Goal: Obtain resource: Obtain resource

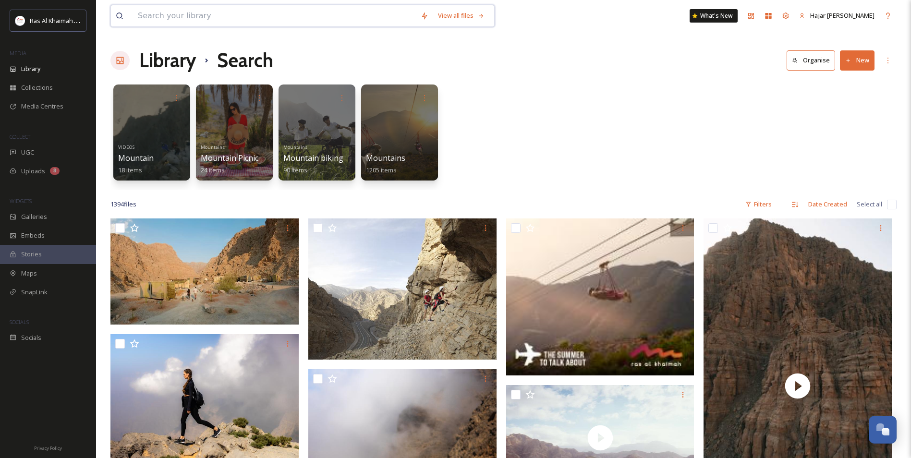
click at [165, 15] on input at bounding box center [274, 15] width 283 height 21
type input "desert"
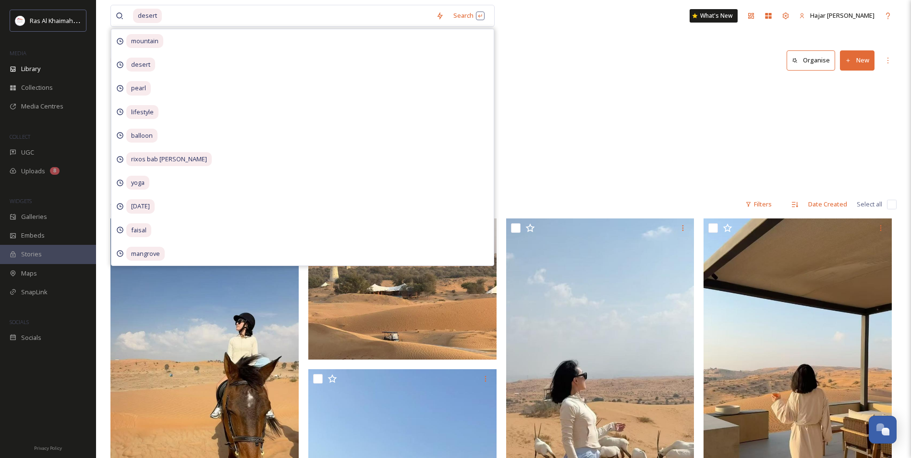
click at [583, 134] on div "VIDEOS Desert 7 items Desert 258 items Glamping Desert Camps 4 items Hotels The…" at bounding box center [503, 135] width 786 height 110
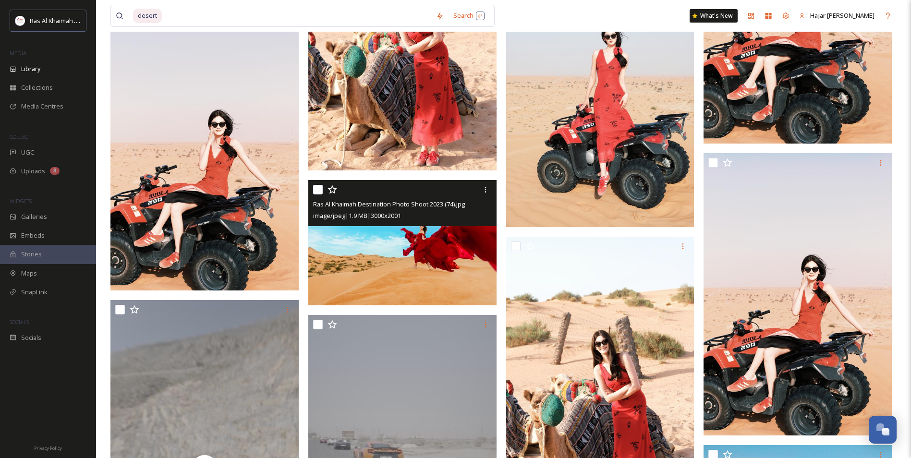
scroll to position [2545, 0]
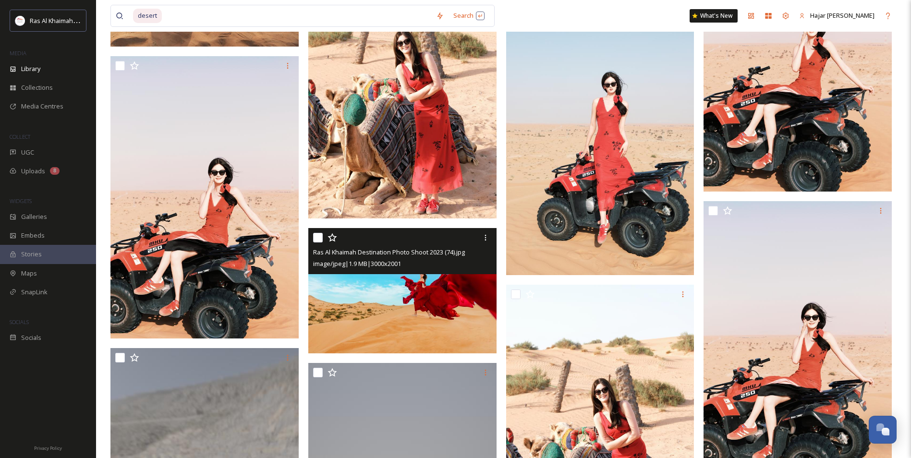
click at [412, 320] on img at bounding box center [402, 291] width 188 height 126
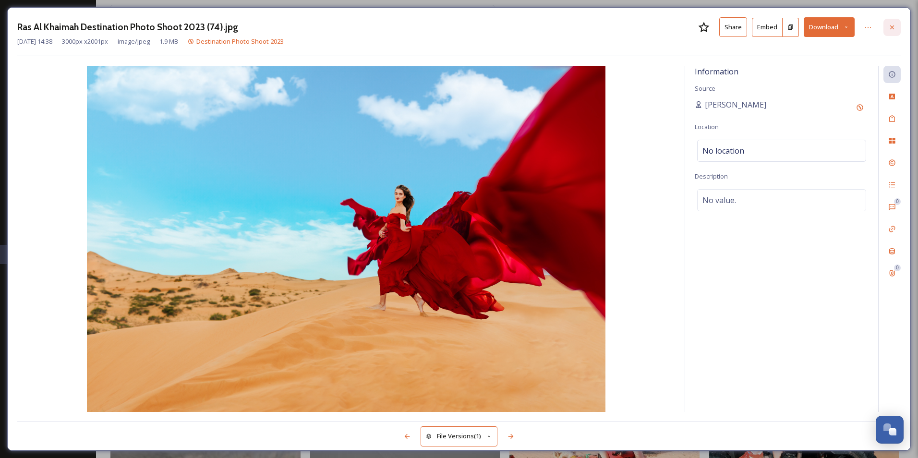
click at [891, 27] on icon at bounding box center [892, 28] width 8 height 8
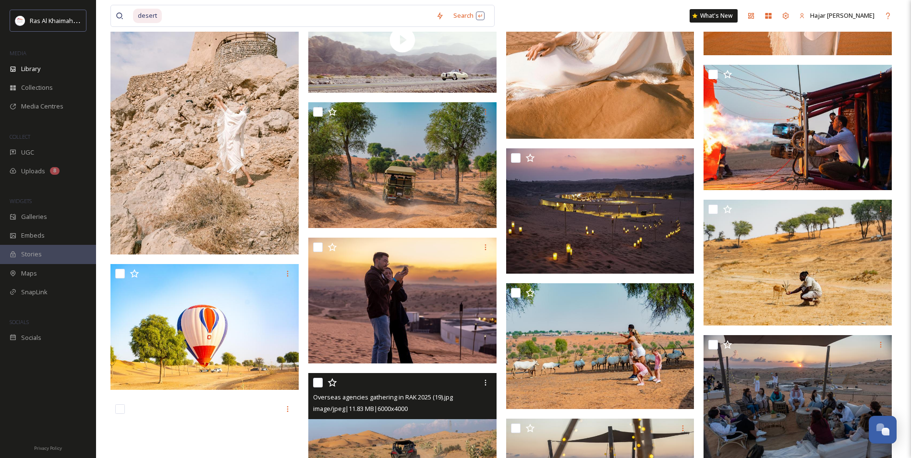
scroll to position [3314, 0]
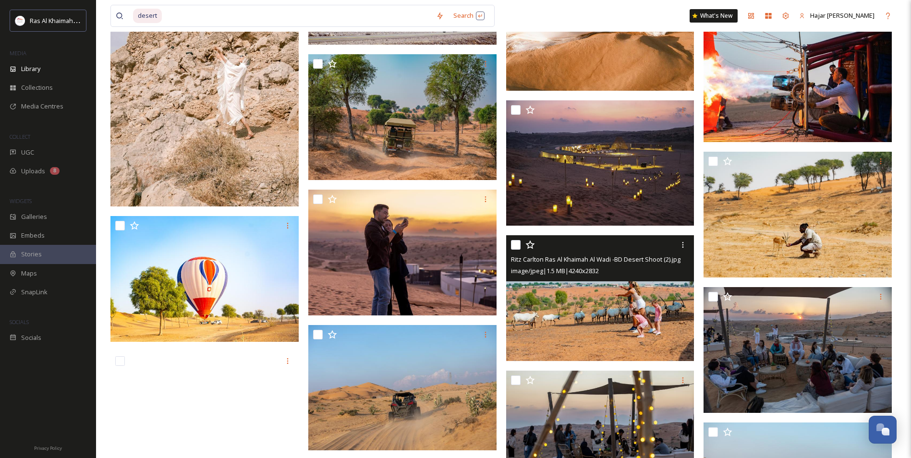
click at [644, 314] on img at bounding box center [600, 298] width 188 height 126
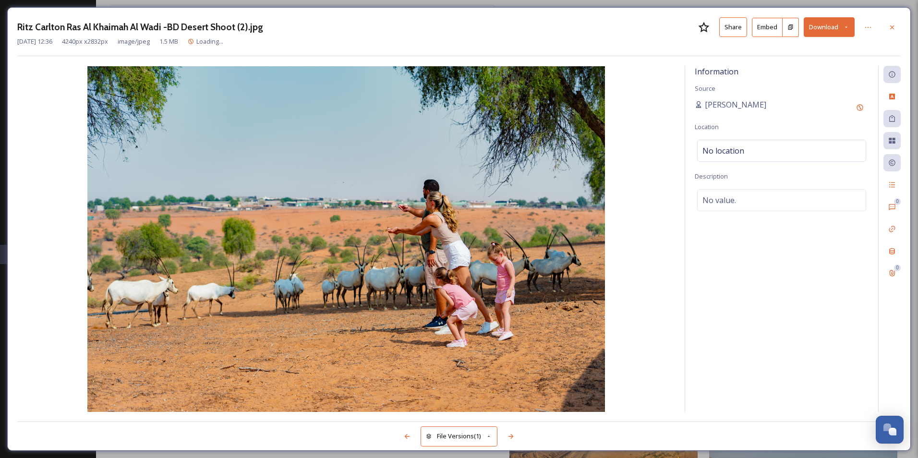
click at [739, 31] on button "Share" at bounding box center [733, 27] width 28 height 20
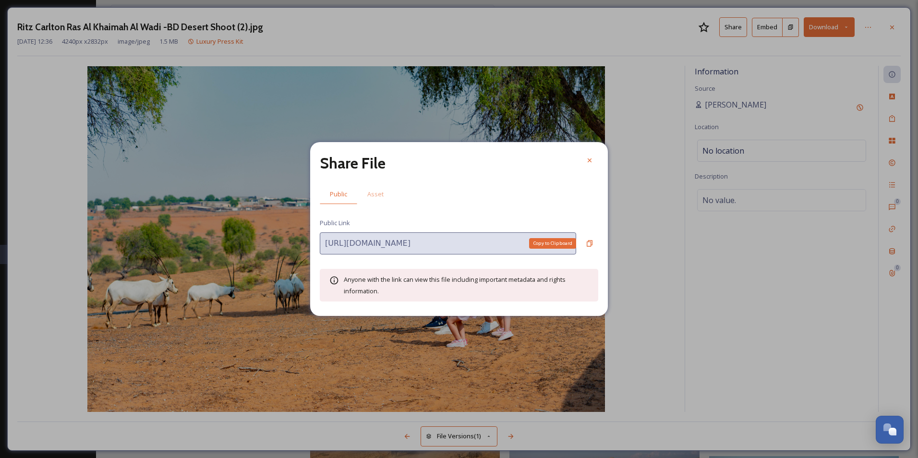
drag, startPoint x: 589, startPoint y: 244, endPoint x: 578, endPoint y: 306, distance: 62.5
click at [588, 244] on icon at bounding box center [590, 244] width 8 height 8
click at [593, 159] on icon at bounding box center [590, 161] width 8 height 8
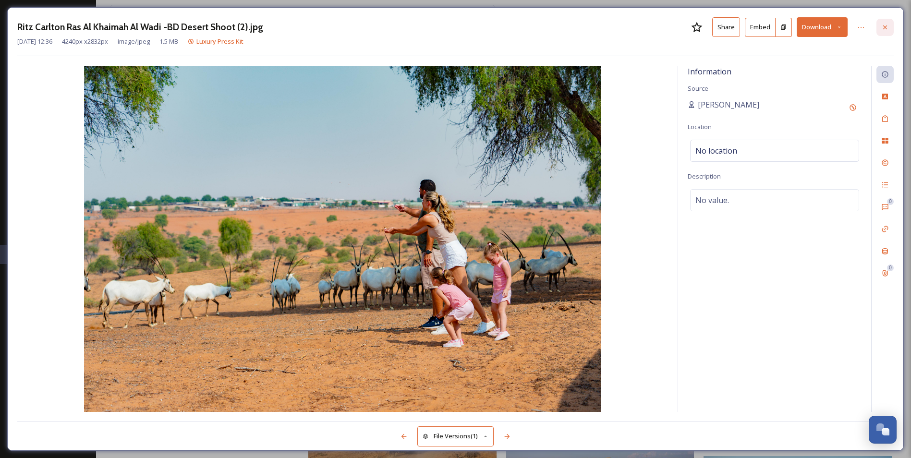
click at [880, 30] on div at bounding box center [884, 27] width 17 height 17
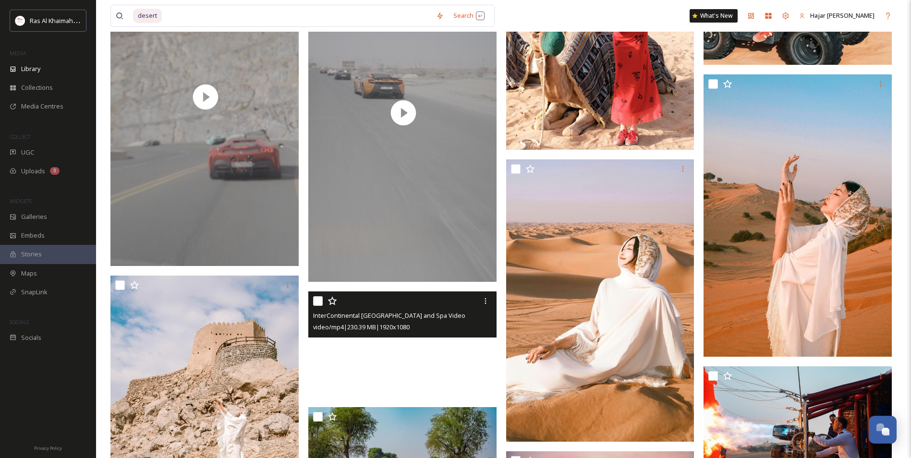
scroll to position [2881, 0]
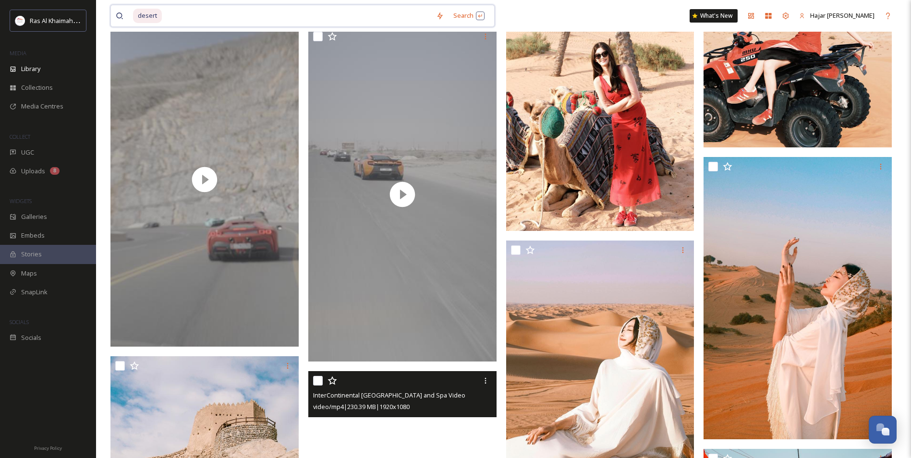
click at [177, 21] on input at bounding box center [297, 15] width 268 height 21
type input "d"
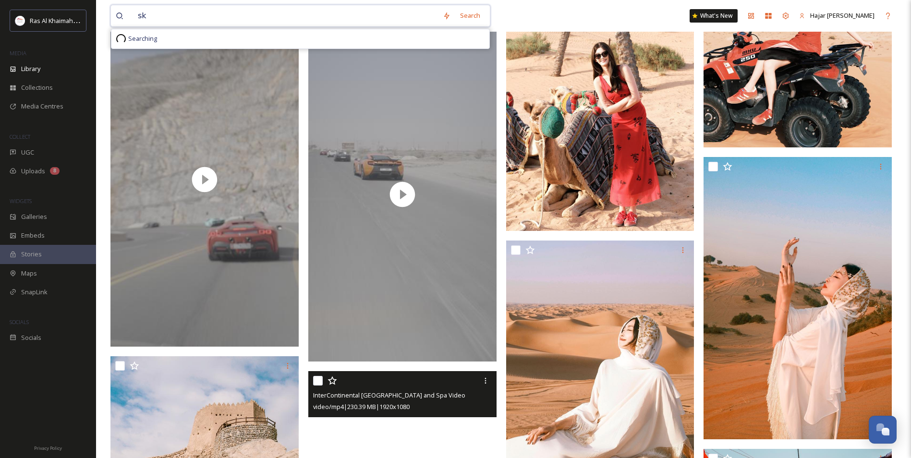
type input "sky"
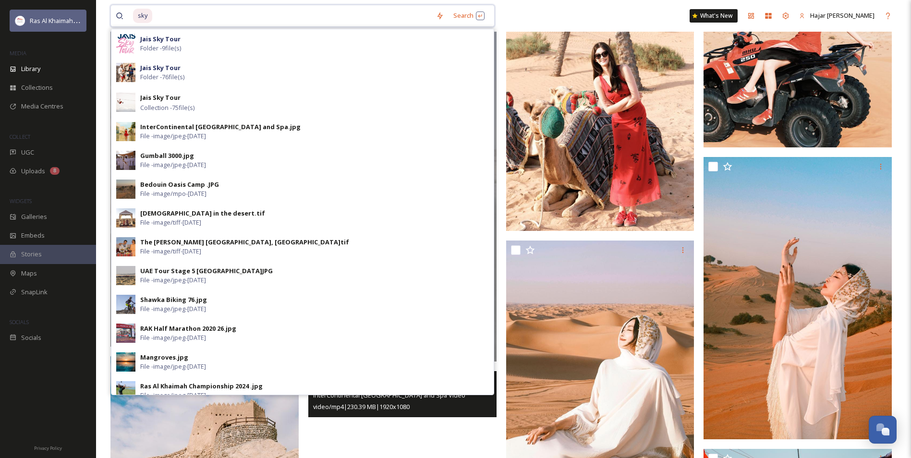
drag, startPoint x: 185, startPoint y: 8, endPoint x: 60, endPoint y: 20, distance: 125.4
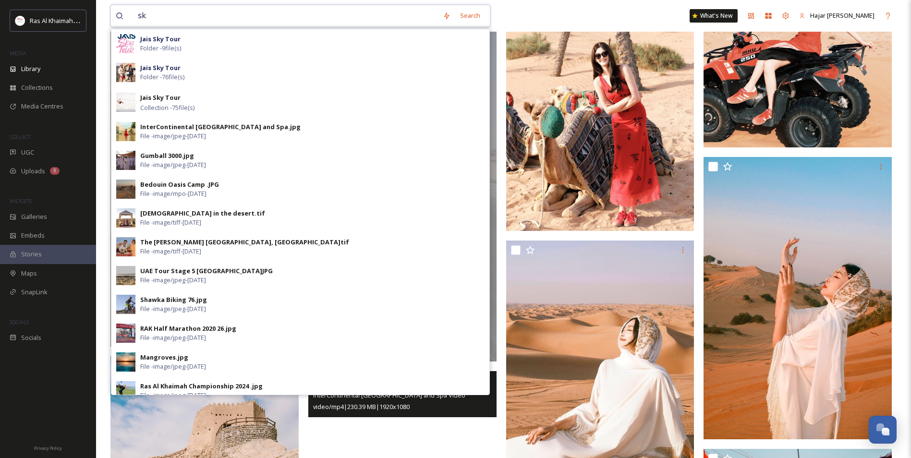
type input "s"
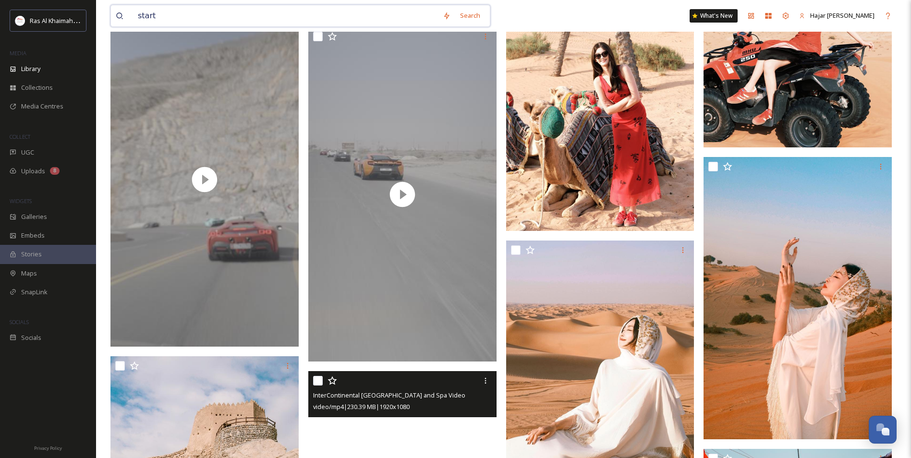
type input "starts"
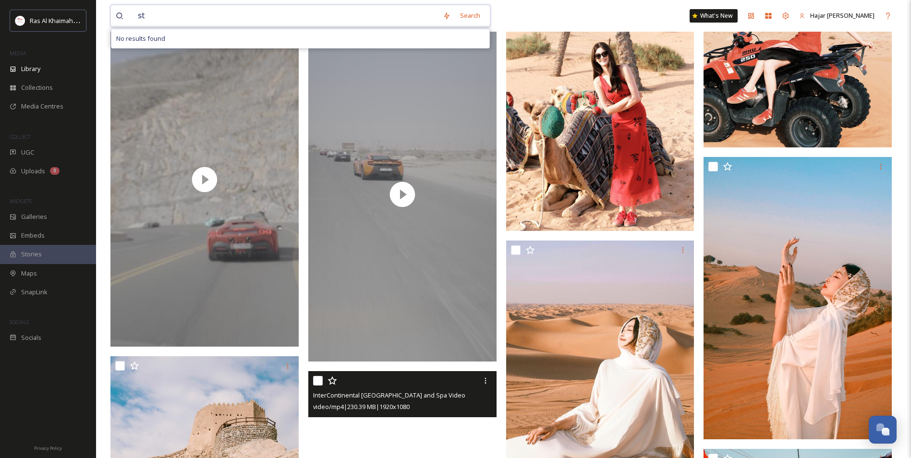
type input "s"
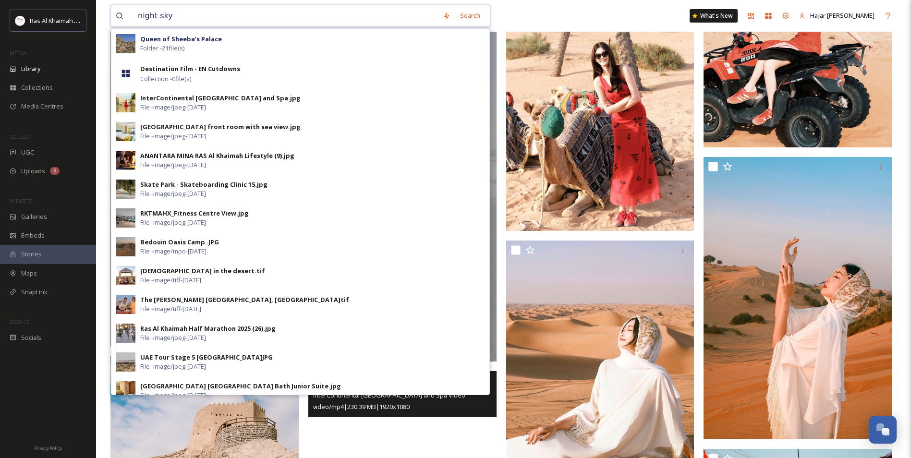
type input "night sky"
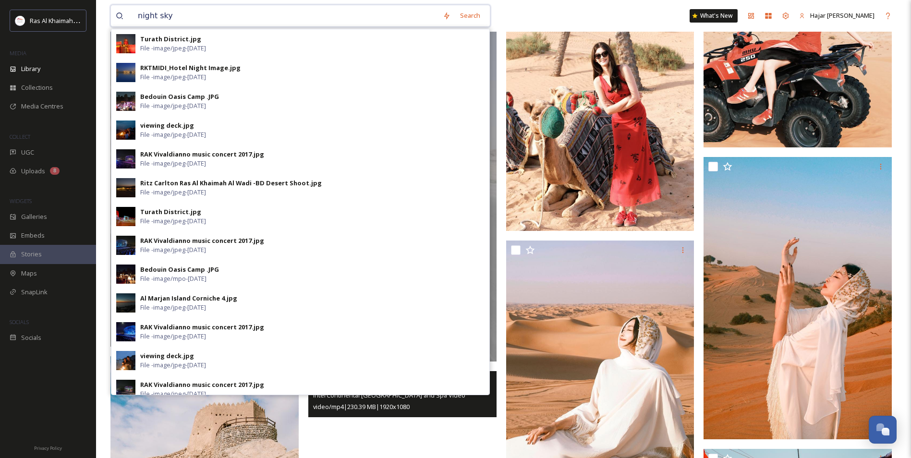
click at [190, 15] on input "night sky" at bounding box center [285, 15] width 305 height 21
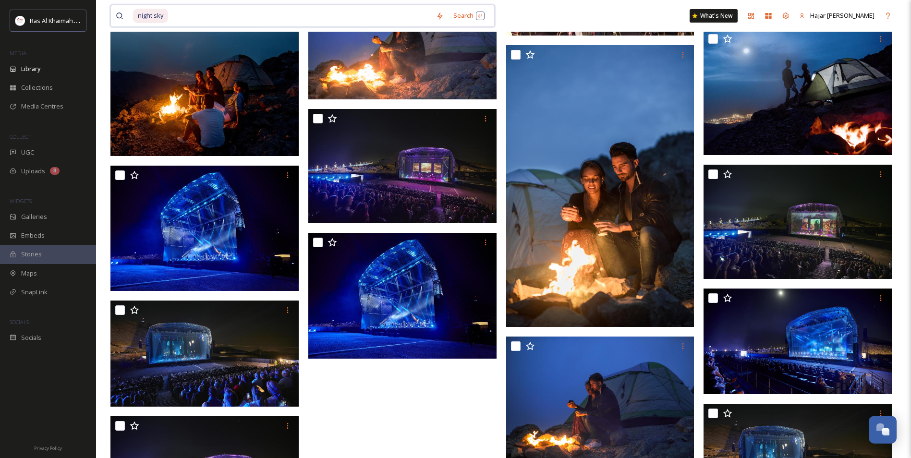
scroll to position [725, 0]
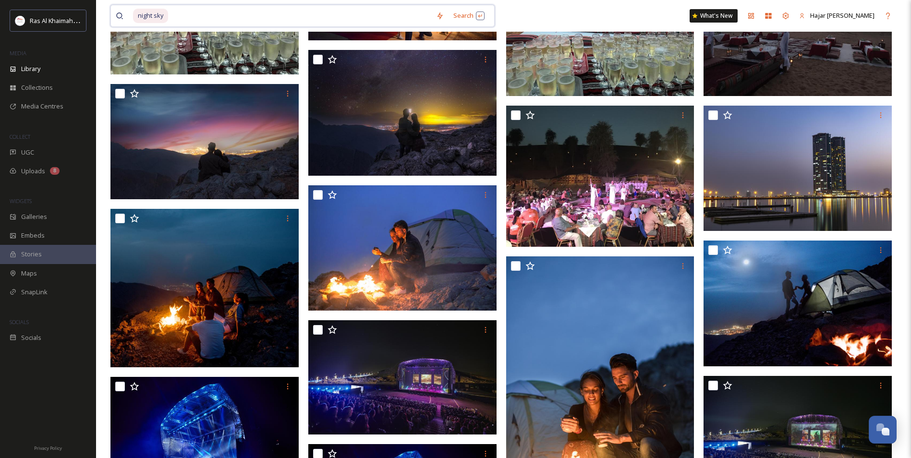
drag, startPoint x: 209, startPoint y: 19, endPoint x: 8, endPoint y: 11, distance: 201.4
click at [13, 19] on div "Ras Al Khaimah Tourism Development Authority MEDIA Library Collections Media Ce…" at bounding box center [455, 107] width 911 height 1664
type input "n"
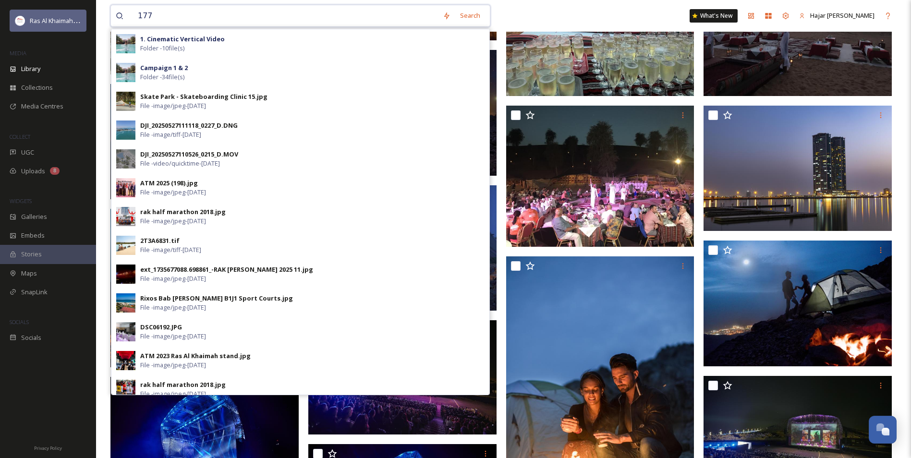
type input "1770"
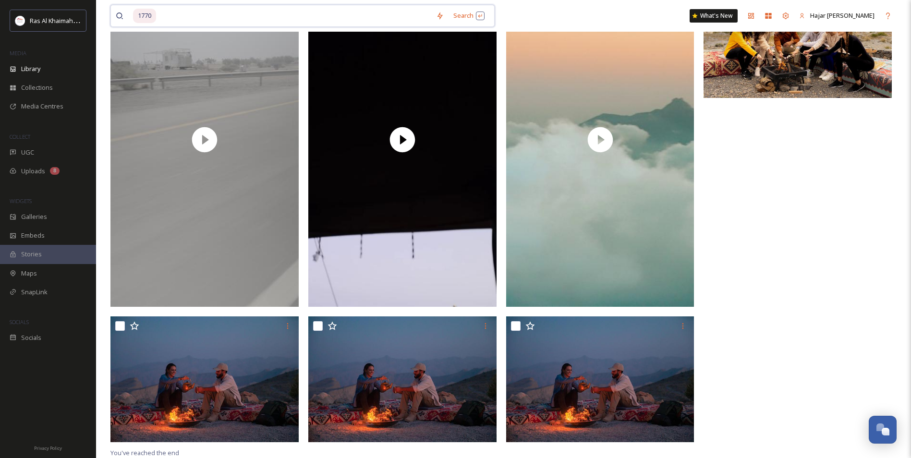
scroll to position [247, 0]
